Goal: Transaction & Acquisition: Book appointment/travel/reservation

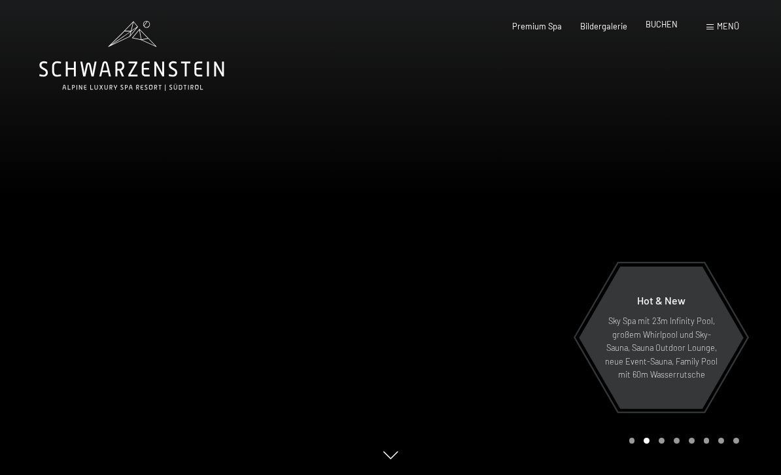
click at [658, 28] on span "BUCHEN" at bounding box center [661, 24] width 32 height 10
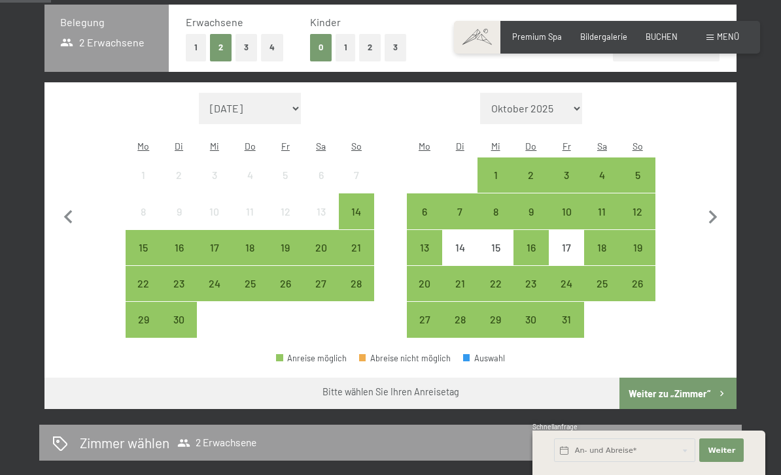
scroll to position [290, 0]
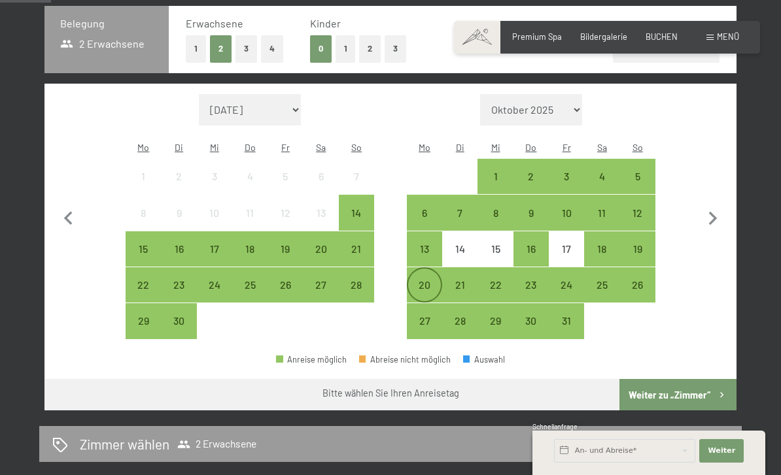
click at [428, 280] on div "20" at bounding box center [424, 296] width 33 height 33
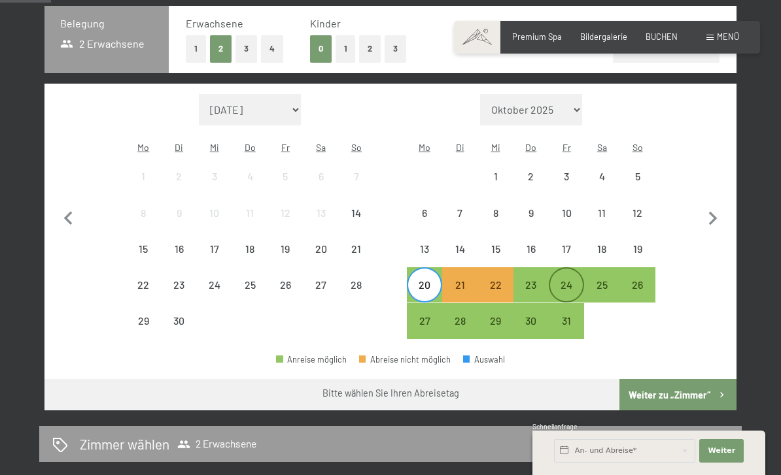
click at [566, 280] on div "24" at bounding box center [566, 296] width 33 height 33
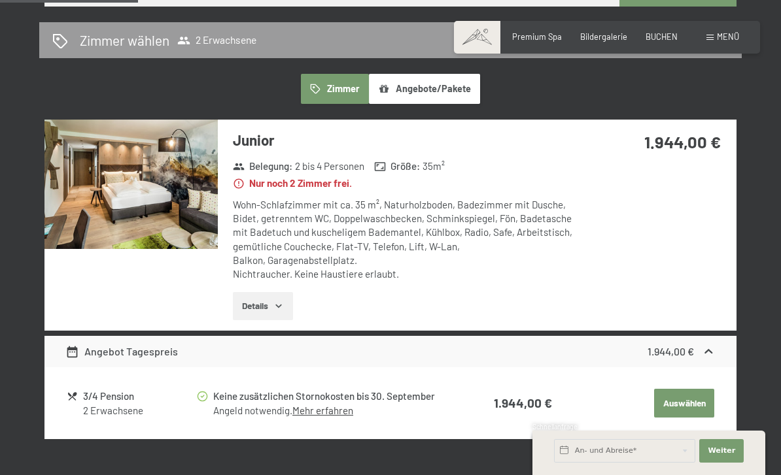
scroll to position [693, 0]
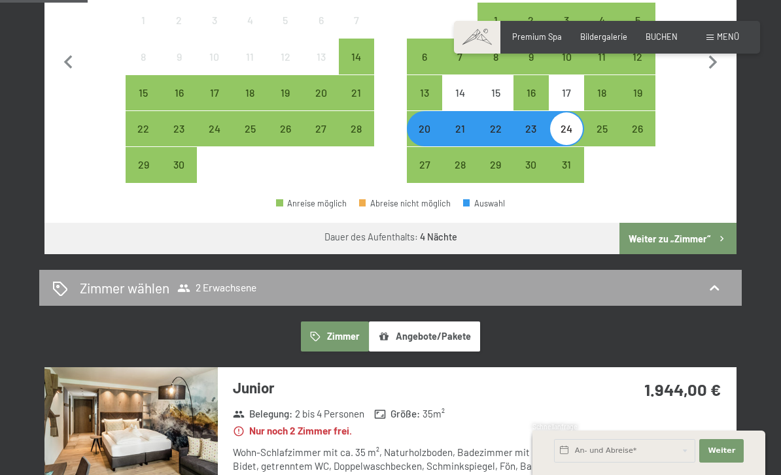
click at [600, 279] on div "Zimmer wählen 2 Erwachsene" at bounding box center [390, 288] width 676 height 19
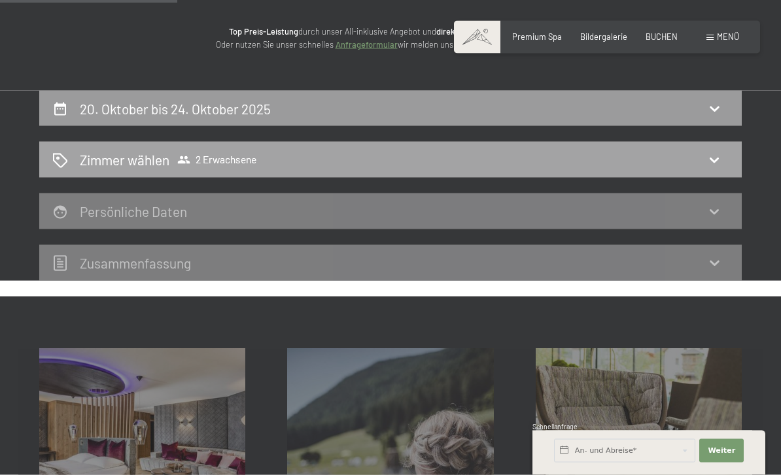
scroll to position [145, 0]
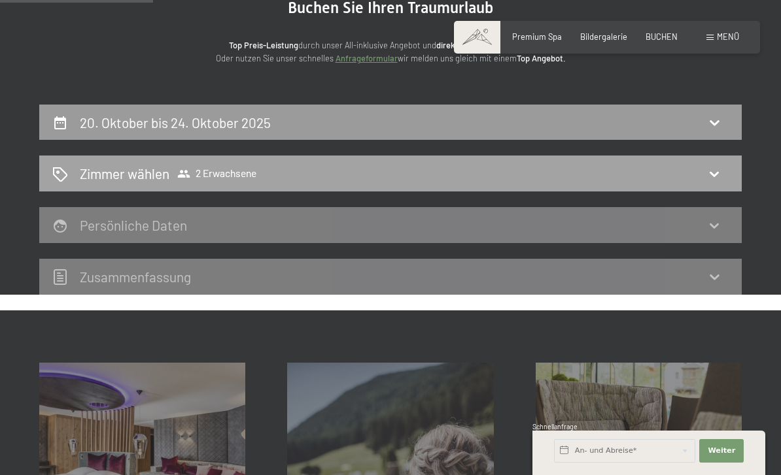
click at [714, 175] on icon at bounding box center [713, 174] width 9 height 5
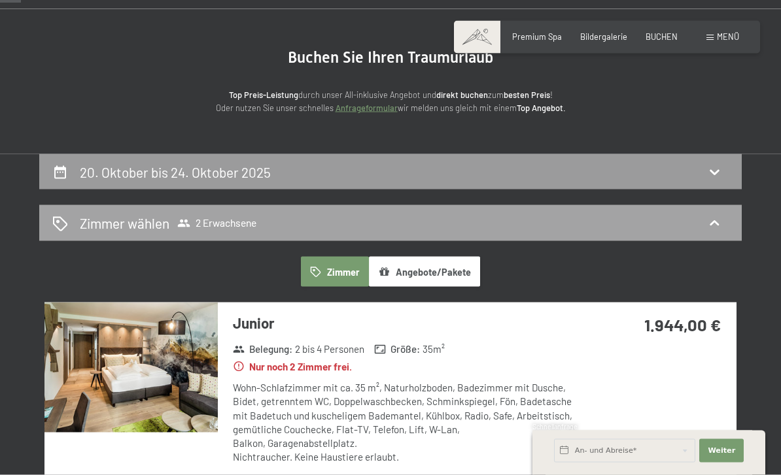
scroll to position [96, 0]
click at [228, 211] on div "Zimmer wählen 2 Erwachsene" at bounding box center [390, 223] width 702 height 36
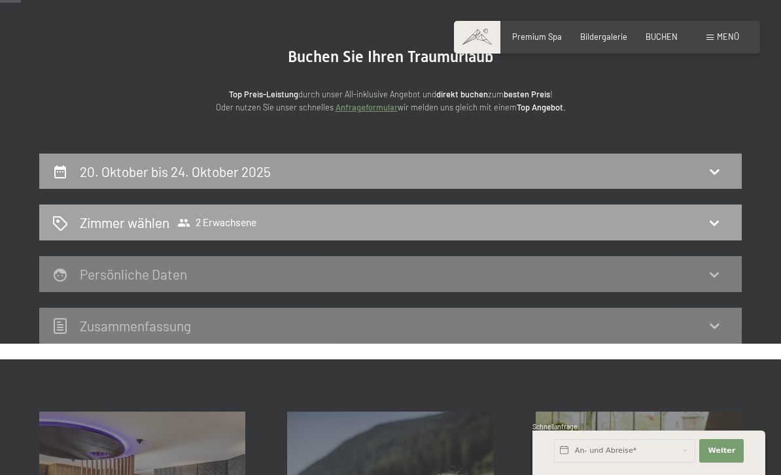
click at [426, 221] on div "Zimmer wählen 2 Erwachsene" at bounding box center [390, 222] width 676 height 19
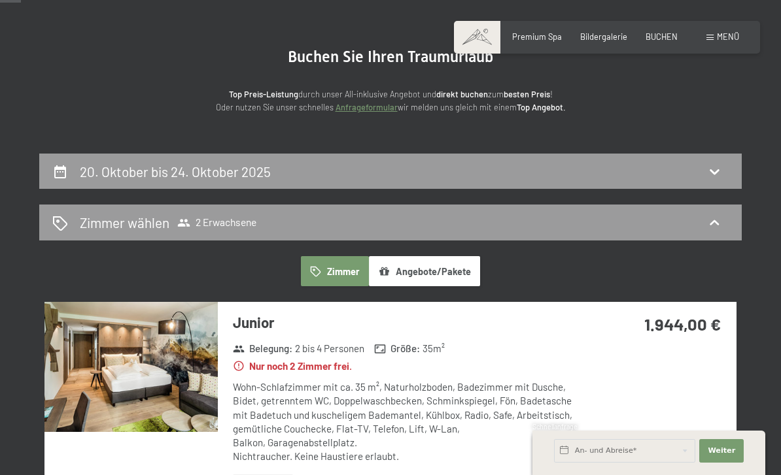
click at [414, 276] on button "Angebote/Pakete" at bounding box center [424, 271] width 111 height 30
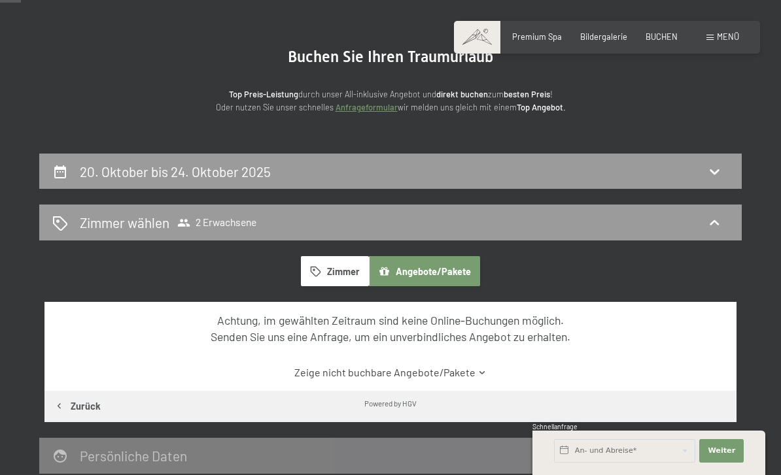
click at [329, 283] on button "Zimmer" at bounding box center [335, 271] width 68 height 30
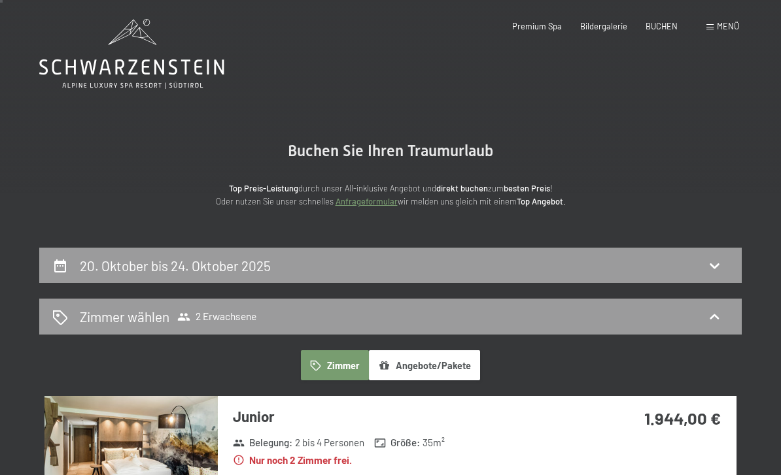
scroll to position [0, 0]
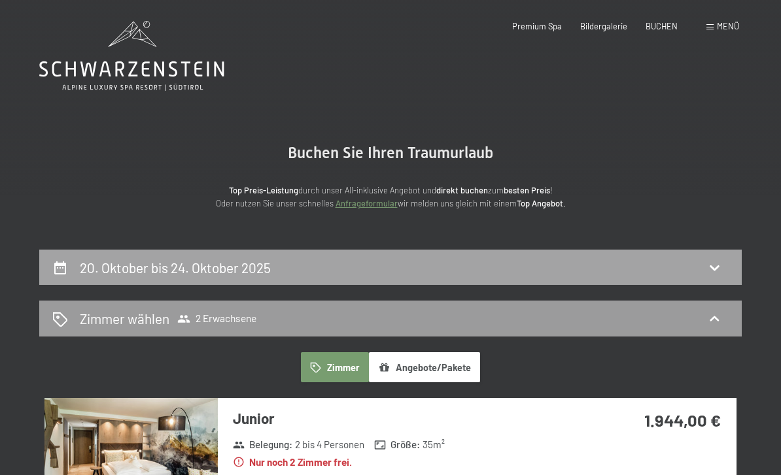
click at [405, 259] on div "20. Oktober bis 24. Oktober 2025" at bounding box center [390, 267] width 676 height 19
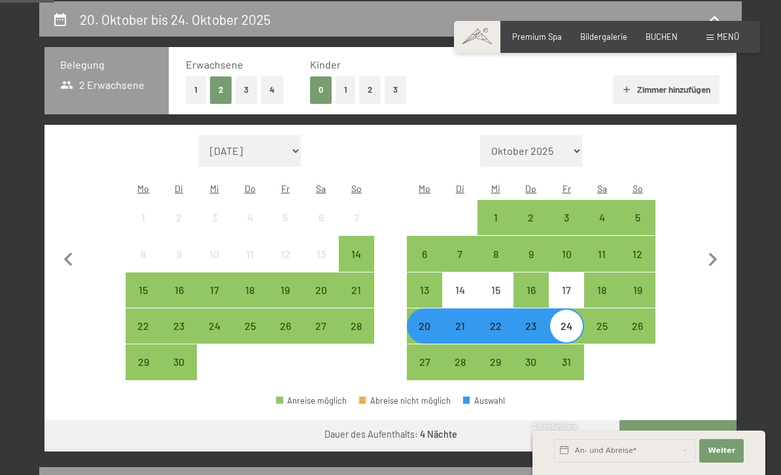
click at [369, 99] on button "2" at bounding box center [370, 89] width 22 height 27
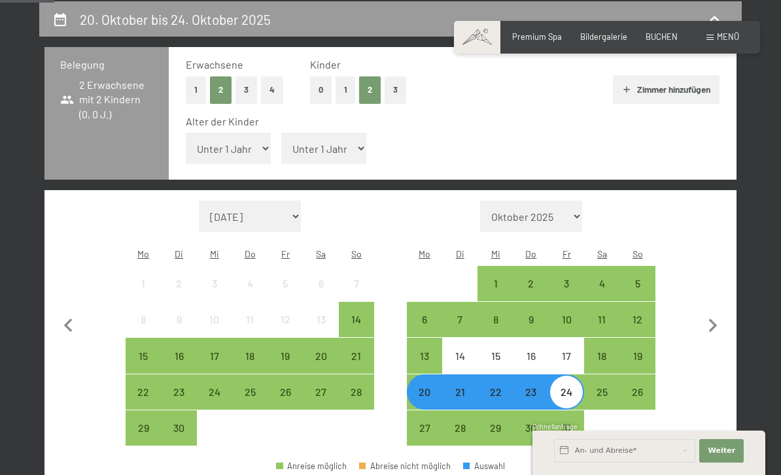
click at [308, 138] on select "Unter 1 Jahr 1 Jahr 2 Jahre 3 Jahre 4 Jahre 5 Jahre 6 Jahre 7 Jahre 8 Jahre 9 J…" at bounding box center [323, 148] width 85 height 31
select select "3"
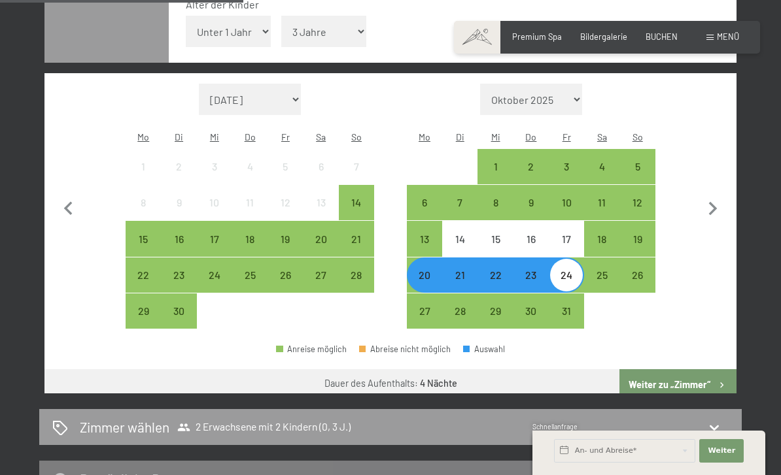
click at [664, 369] on button "Weiter zu „Zimmer“" at bounding box center [677, 384] width 117 height 31
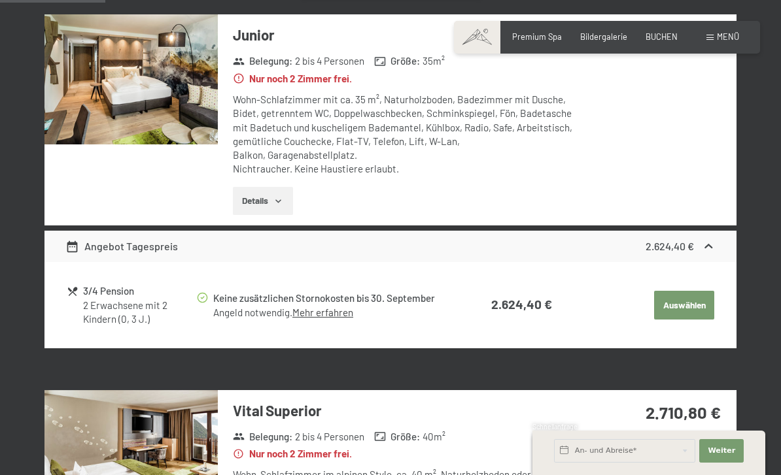
scroll to position [384, 0]
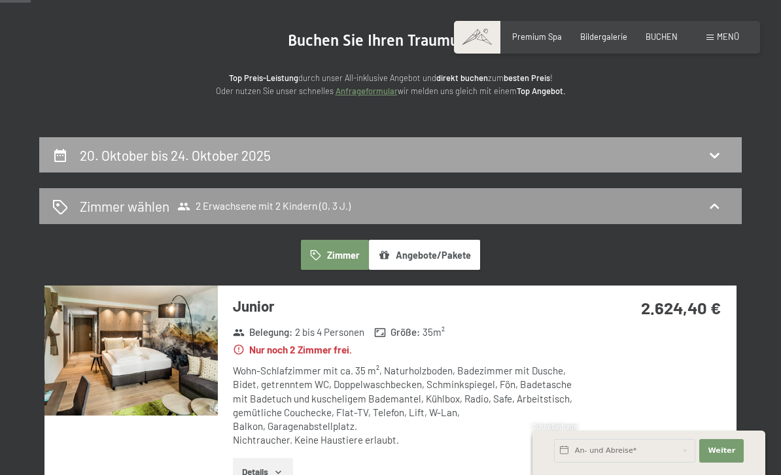
click at [401, 156] on div "20. Oktober bis 24. Oktober 2025" at bounding box center [390, 155] width 676 height 19
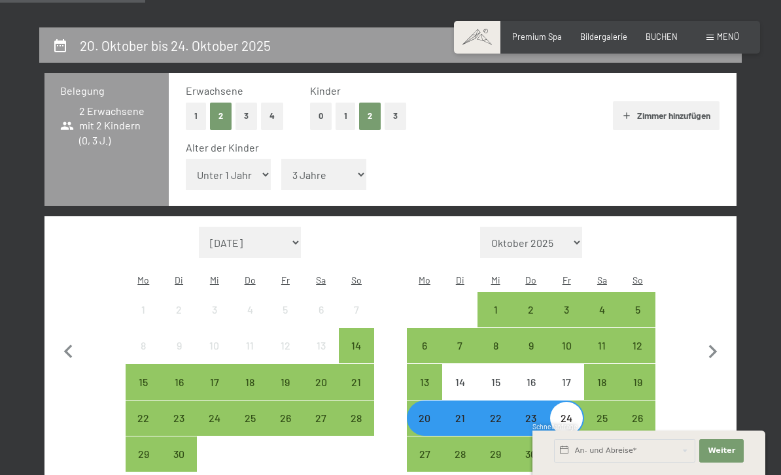
scroll to position [223, 0]
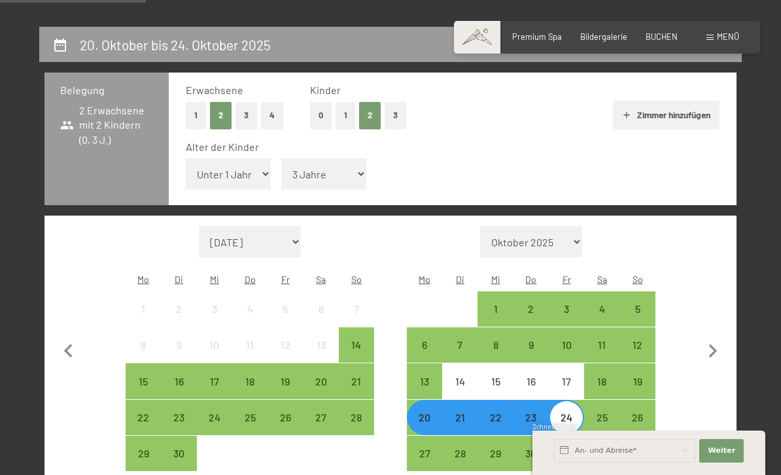
select select "0"
click at [724, 456] on button "Weiter Adressfelder ausblenden" at bounding box center [721, 451] width 44 height 24
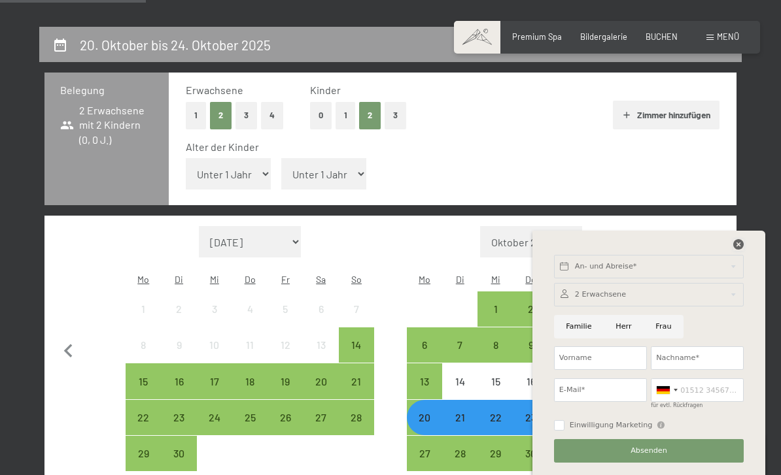
click at [737, 242] on icon at bounding box center [738, 244] width 10 height 10
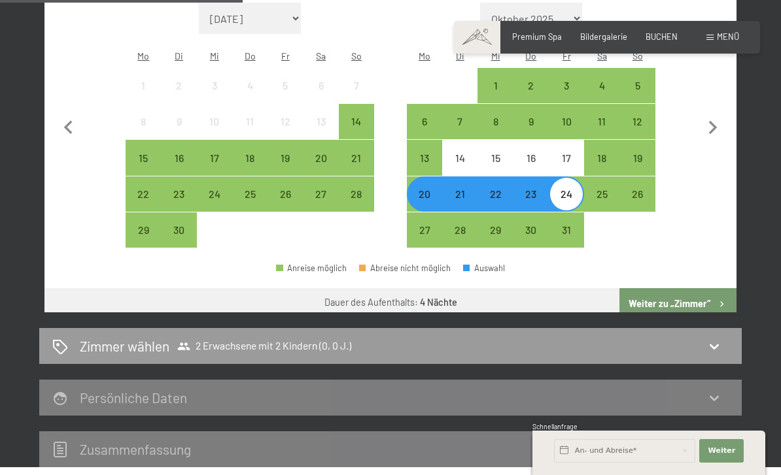
scroll to position [479, 0]
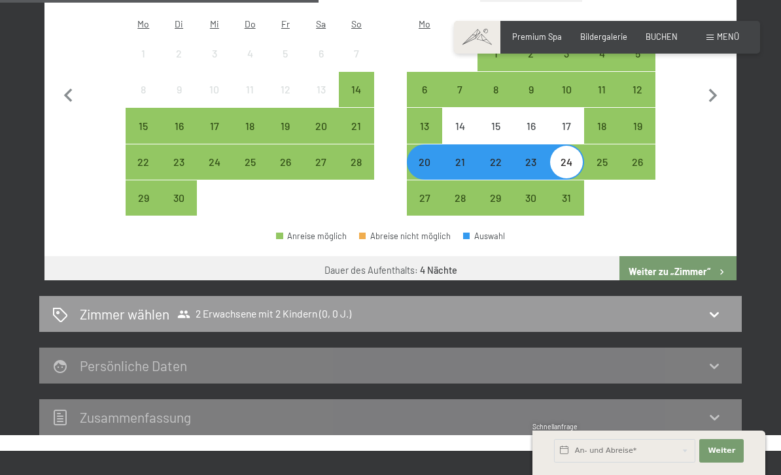
click at [688, 256] on button "Weiter zu „Zimmer“" at bounding box center [677, 271] width 117 height 31
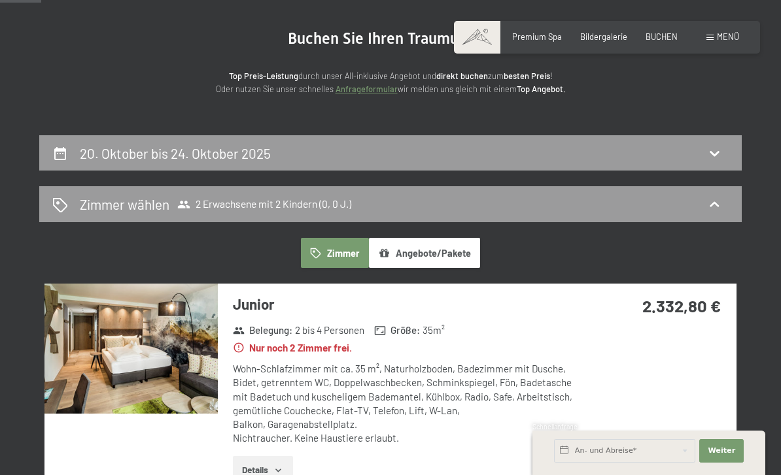
scroll to position [0, 0]
